Goal: Register for event/course

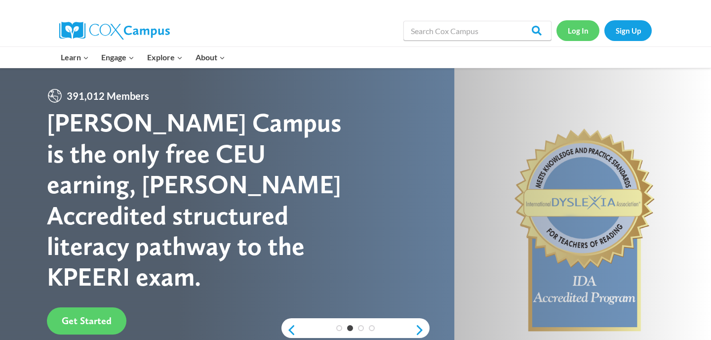
click at [581, 30] on link "Log In" at bounding box center [578, 30] width 43 height 20
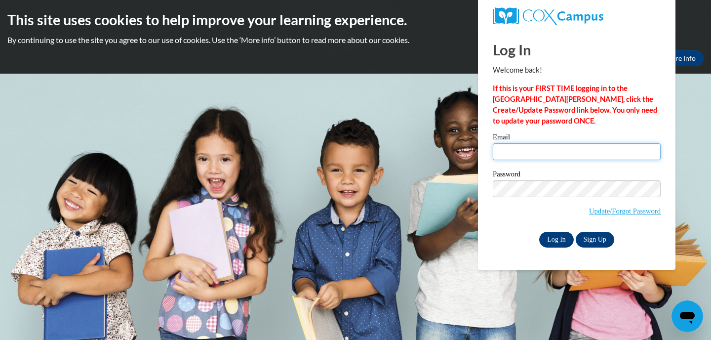
type input "Shopperlover123@gmail.com"
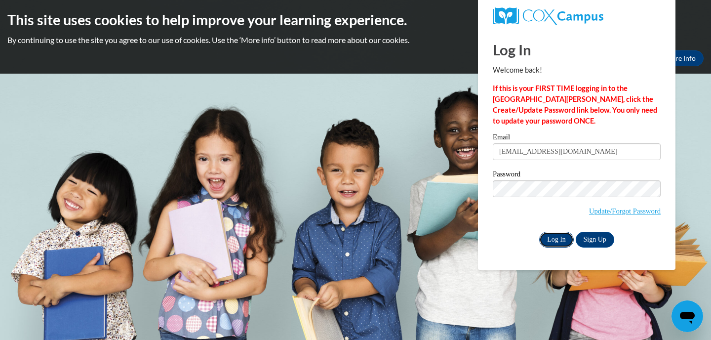
click at [550, 240] on input "Log In" at bounding box center [556, 240] width 35 height 16
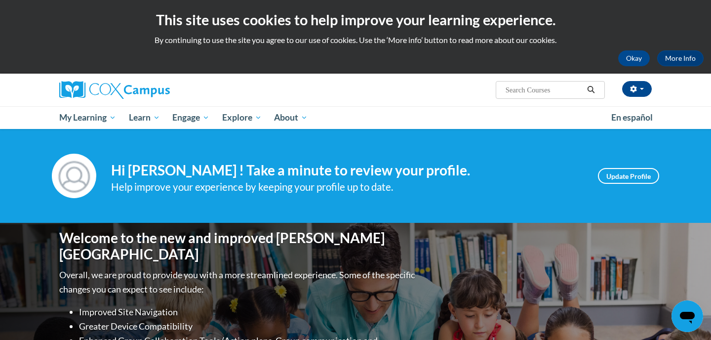
click at [522, 91] on input "Search..." at bounding box center [544, 90] width 79 height 12
type input "vocabulary instructions"
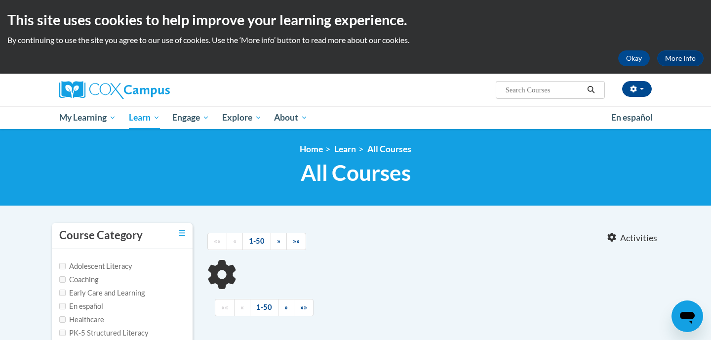
type input "vocabulary instructions"
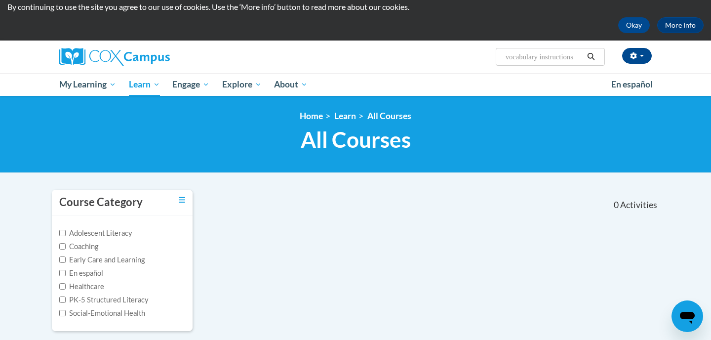
scroll to position [38, 0]
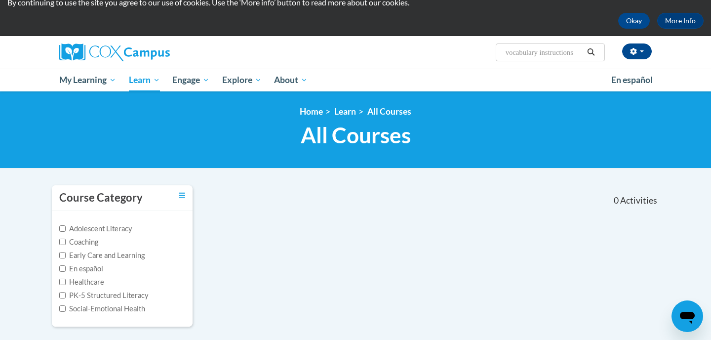
click at [574, 56] on input "vocabulary instructions" at bounding box center [544, 52] width 79 height 12
click at [579, 55] on input "vocabulary instructions" at bounding box center [544, 52] width 79 height 12
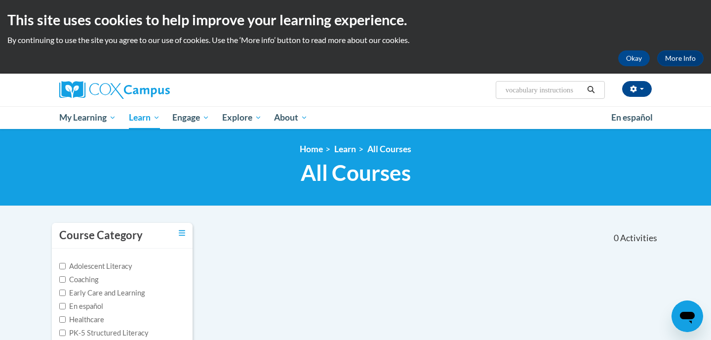
drag, startPoint x: 580, startPoint y: 90, endPoint x: 540, endPoint y: 92, distance: 40.0
click at [540, 92] on input "vocabulary instructions" at bounding box center [544, 90] width 79 height 12
type input "vocabulary"
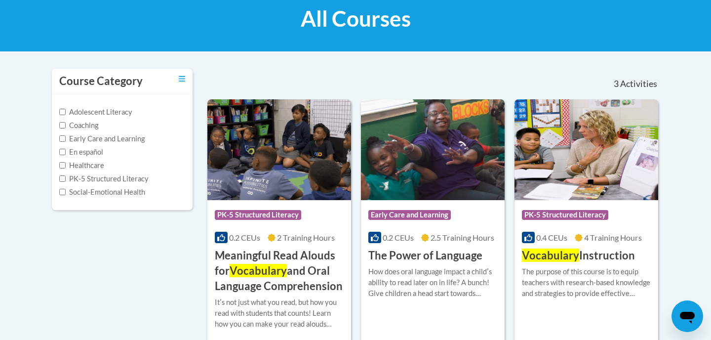
scroll to position [171, 0]
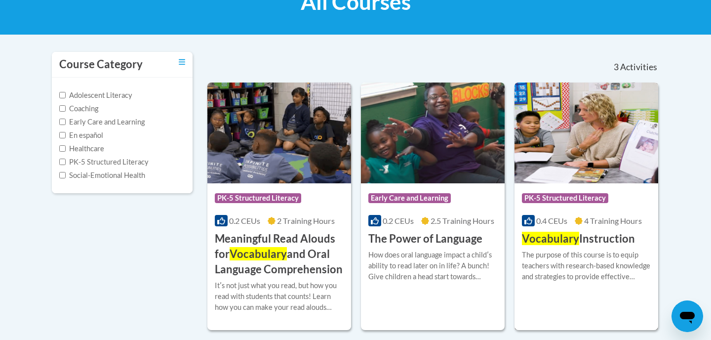
click at [577, 282] on div "The purpose of this course is to equip teachers with research-based knowledge a…" at bounding box center [586, 265] width 129 height 33
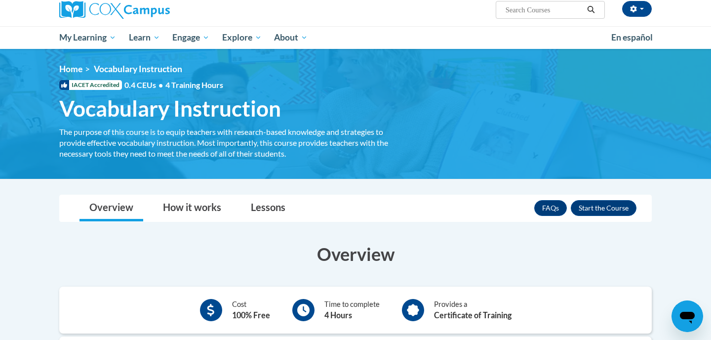
scroll to position [81, 0]
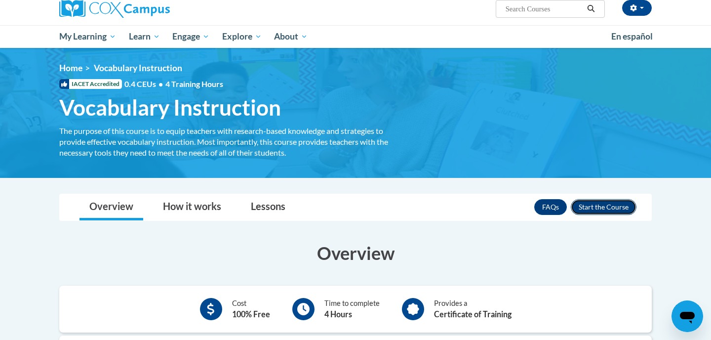
click at [597, 209] on button "Enroll" at bounding box center [604, 207] width 66 height 16
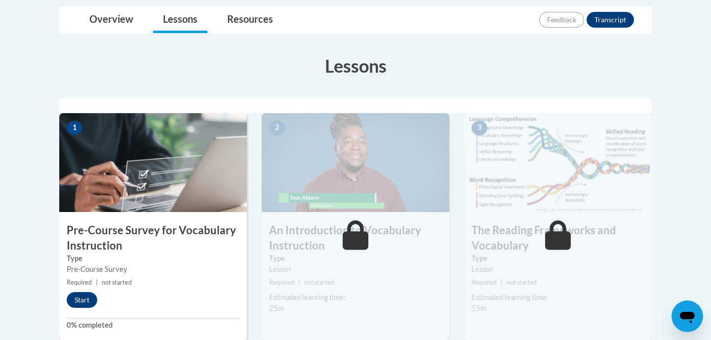
scroll to position [232, 0]
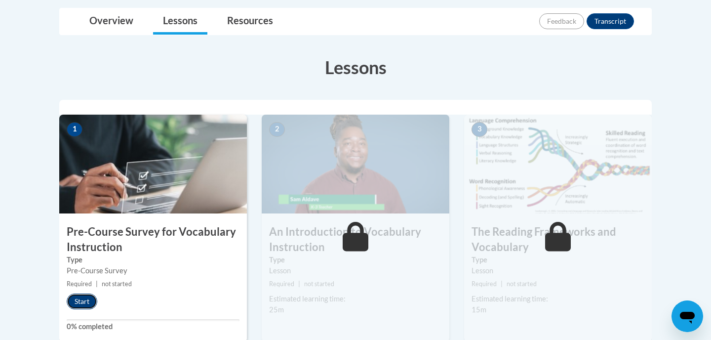
click at [81, 301] on button "Start" at bounding box center [82, 301] width 31 height 16
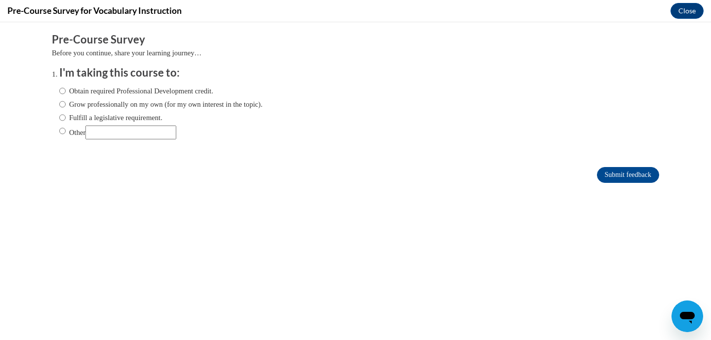
scroll to position [0, 0]
click at [64, 92] on input "Obtain required Professional Development credit." at bounding box center [62, 90] width 6 height 11
radio input "true"
click at [604, 172] on input "Submit feedback" at bounding box center [628, 175] width 62 height 16
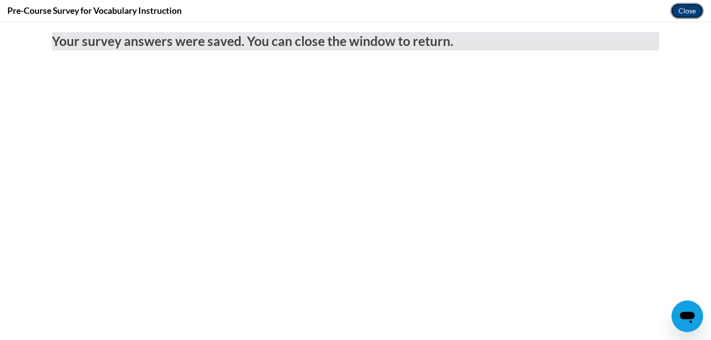
click at [684, 17] on button "Close" at bounding box center [687, 11] width 33 height 16
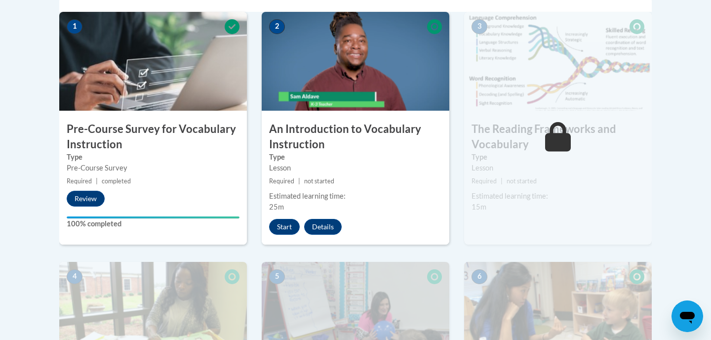
scroll to position [335, 0]
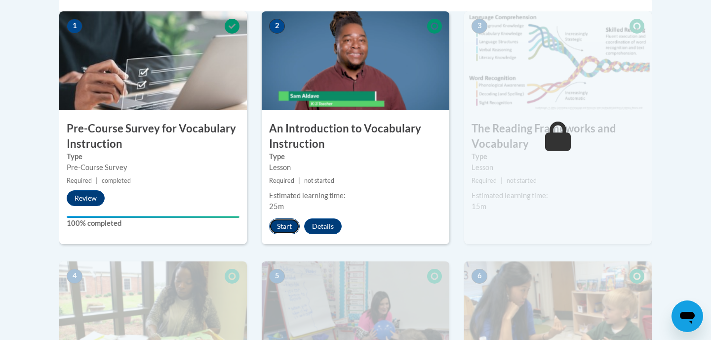
click at [292, 234] on button "Start" at bounding box center [284, 226] width 31 height 16
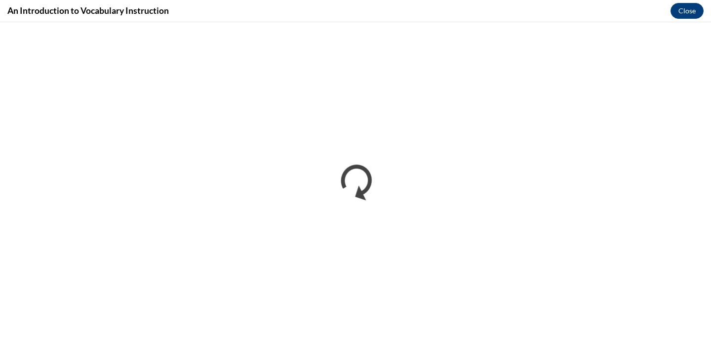
scroll to position [0, 0]
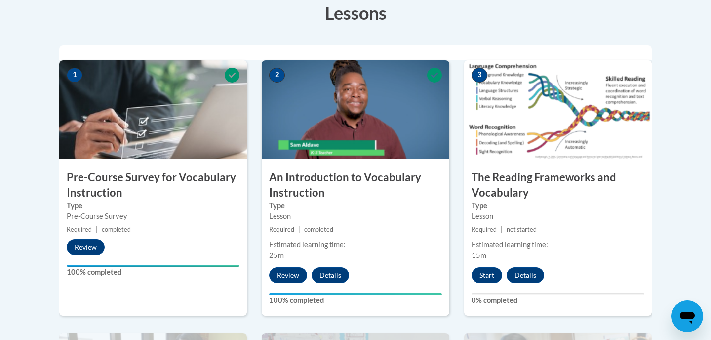
scroll to position [291, 0]
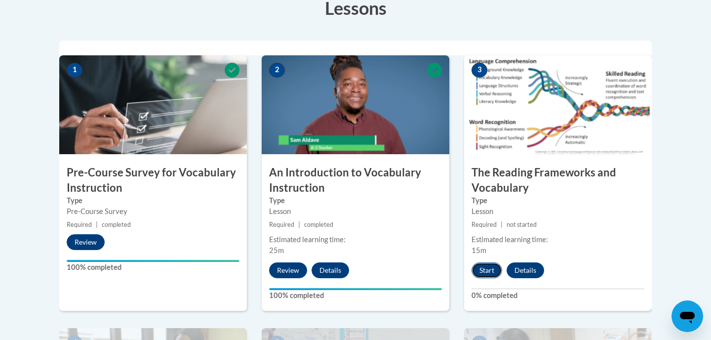
click at [493, 271] on button "Start" at bounding box center [487, 270] width 31 height 16
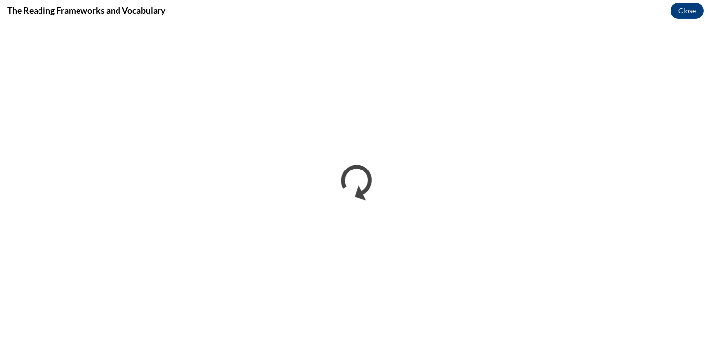
scroll to position [0, 0]
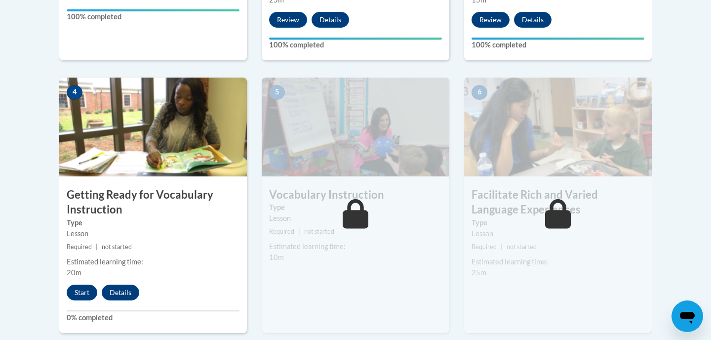
scroll to position [528, 0]
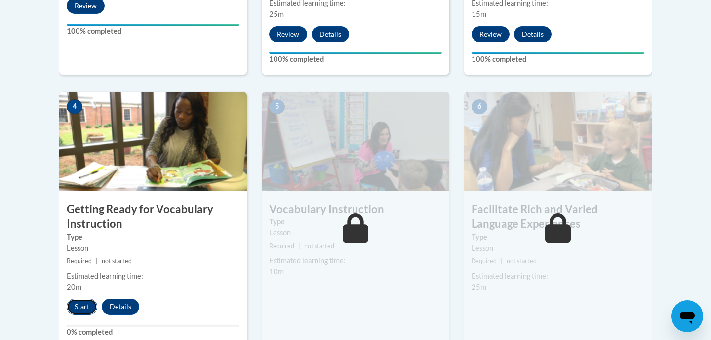
click at [85, 304] on button "Start" at bounding box center [82, 307] width 31 height 16
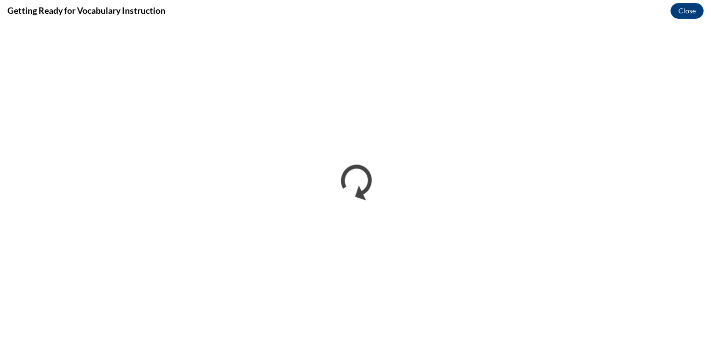
scroll to position [0, 0]
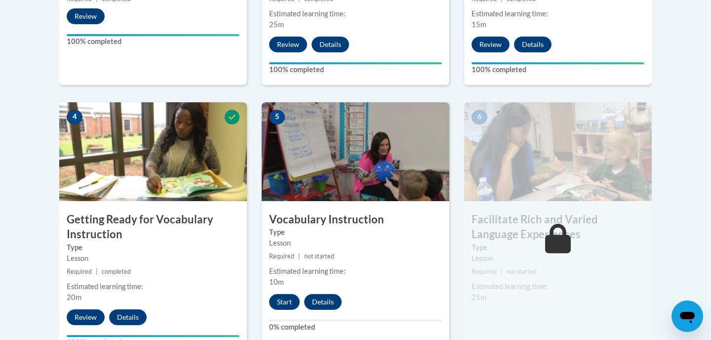
scroll to position [584, 0]
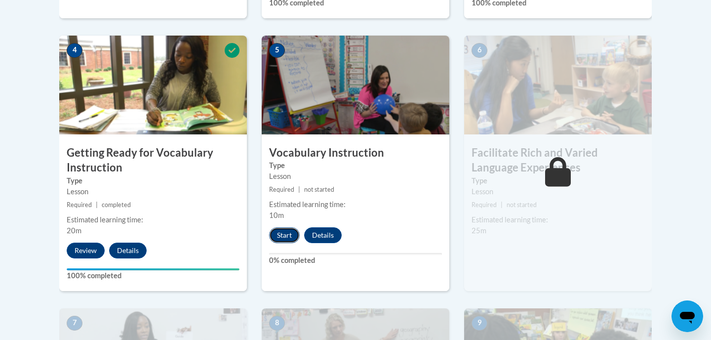
click at [281, 232] on button "Start" at bounding box center [284, 235] width 31 height 16
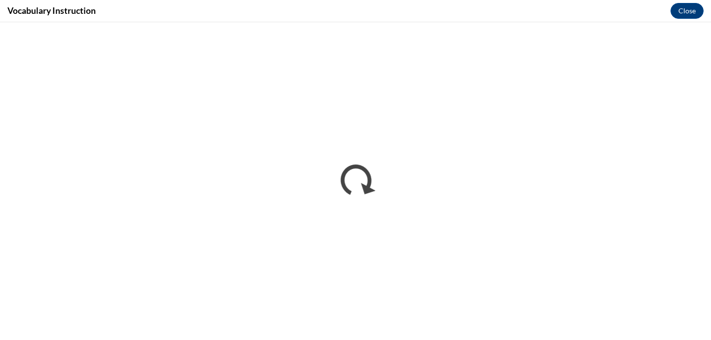
scroll to position [0, 0]
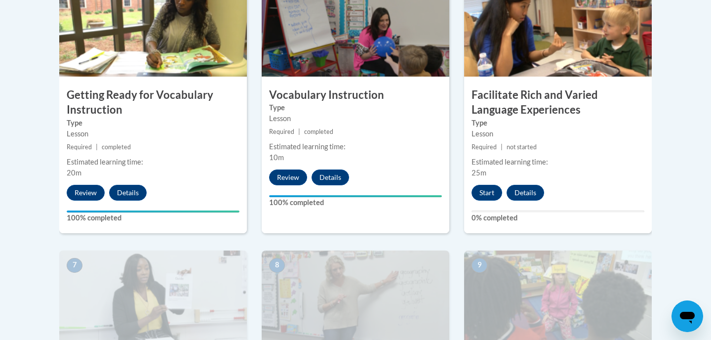
scroll to position [640, 0]
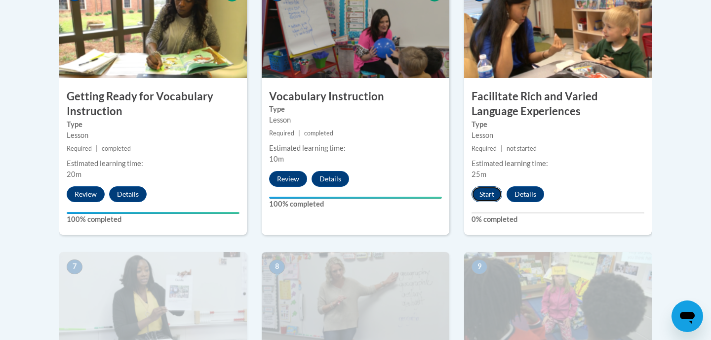
click at [485, 192] on button "Start" at bounding box center [487, 194] width 31 height 16
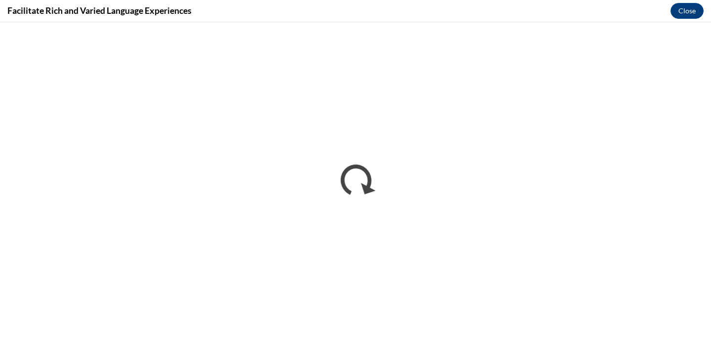
scroll to position [0, 0]
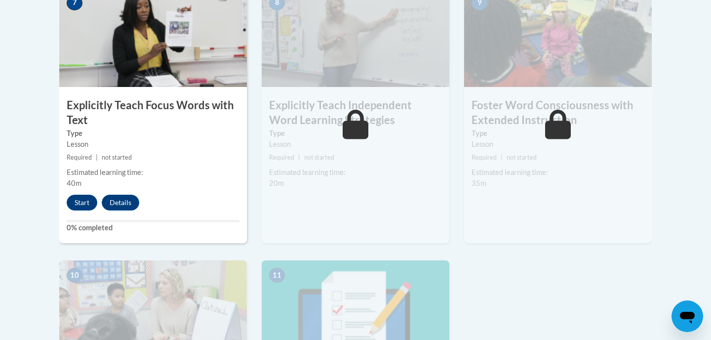
scroll to position [908, 0]
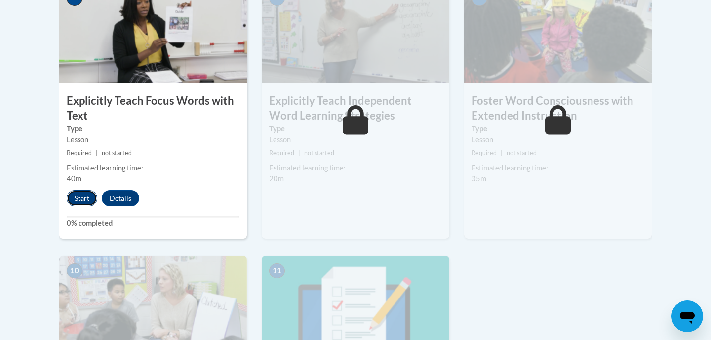
click at [79, 198] on button "Start" at bounding box center [82, 198] width 31 height 16
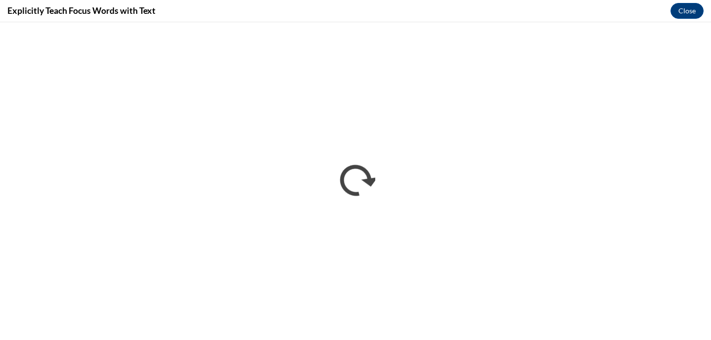
scroll to position [0, 0]
